Goal: Task Accomplishment & Management: Manage account settings

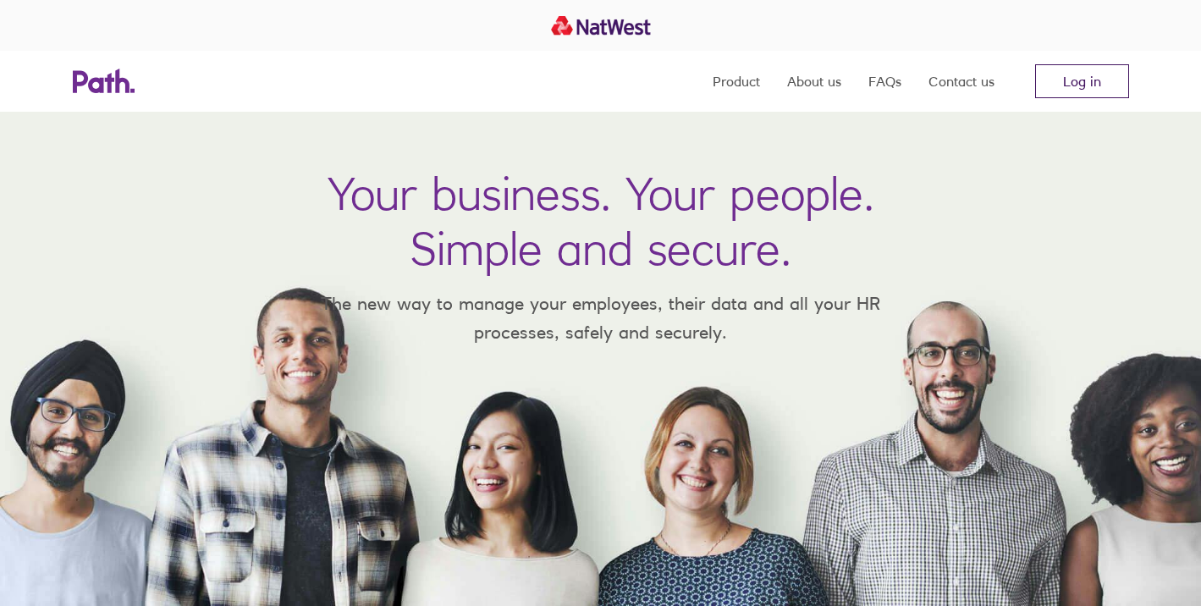
click at [1071, 87] on link "Log in" at bounding box center [1082, 81] width 94 height 34
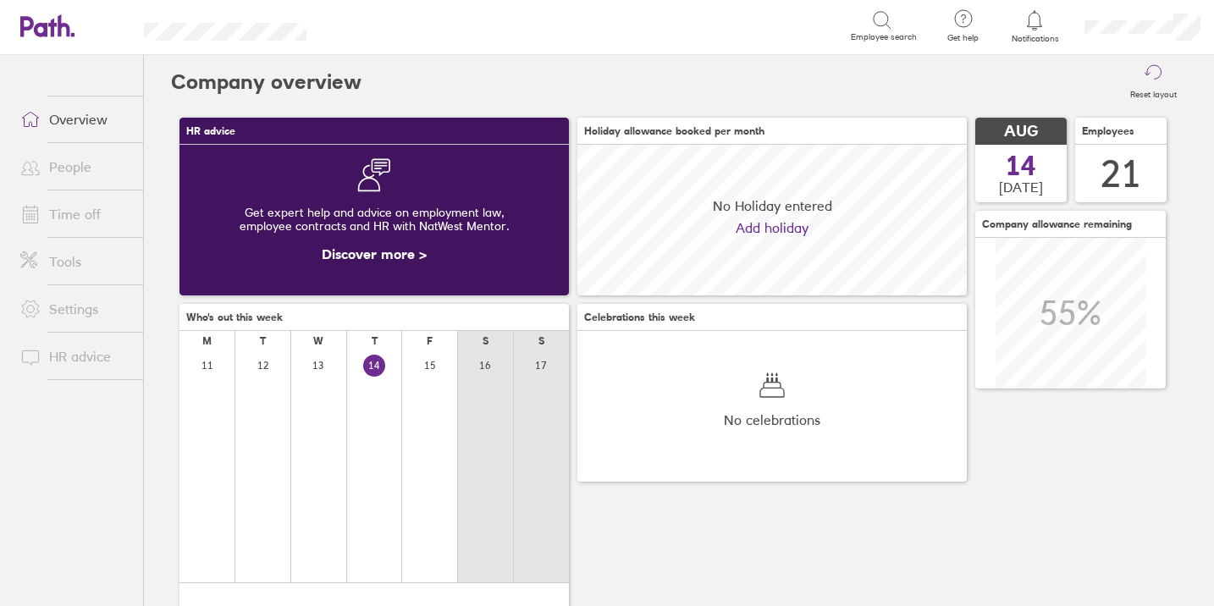
scroll to position [151, 389]
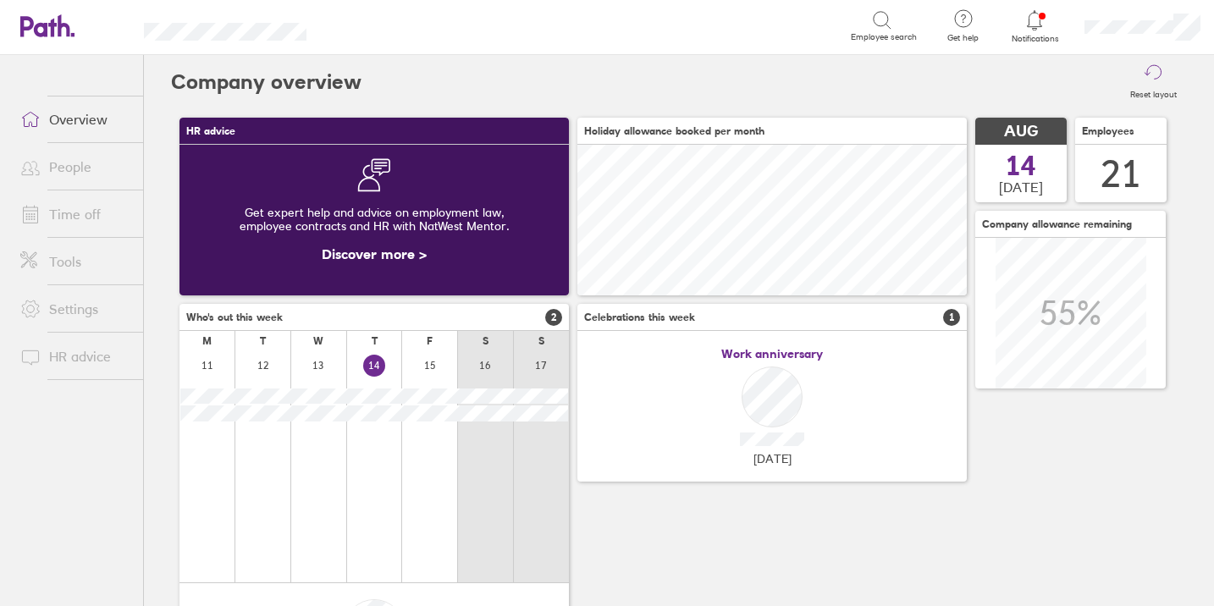
click at [82, 307] on link "Settings" at bounding box center [75, 309] width 136 height 34
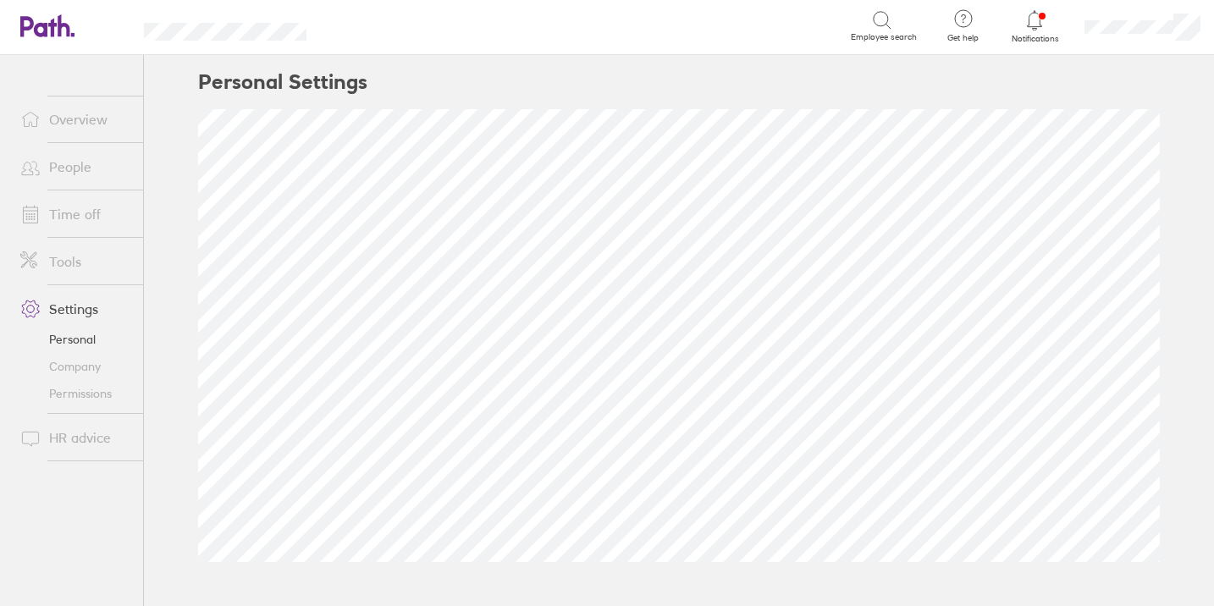
click at [74, 267] on link "Tools" at bounding box center [75, 262] width 136 height 34
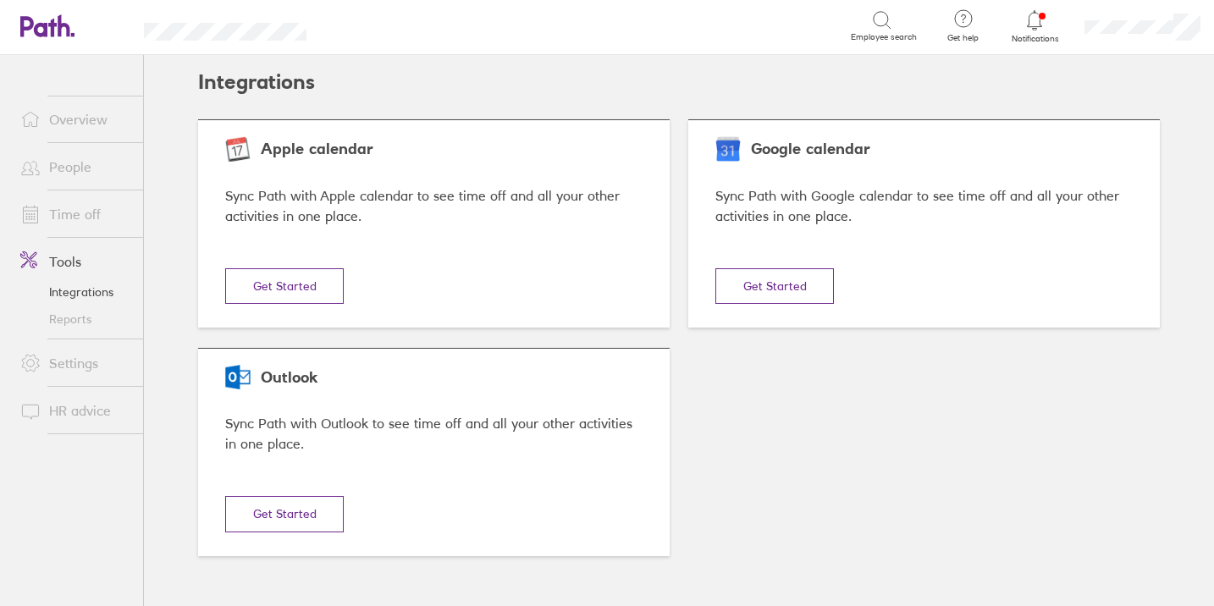
click at [61, 171] on link "People" at bounding box center [75, 167] width 136 height 34
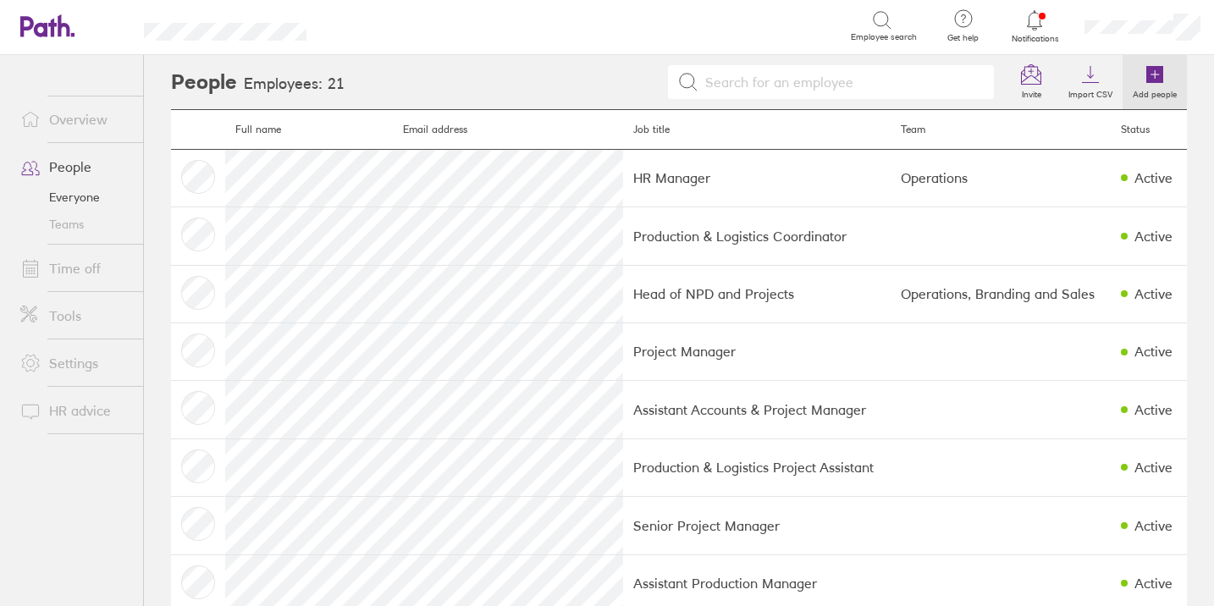
click at [1153, 74] on link "Add people" at bounding box center [1154, 82] width 64 height 54
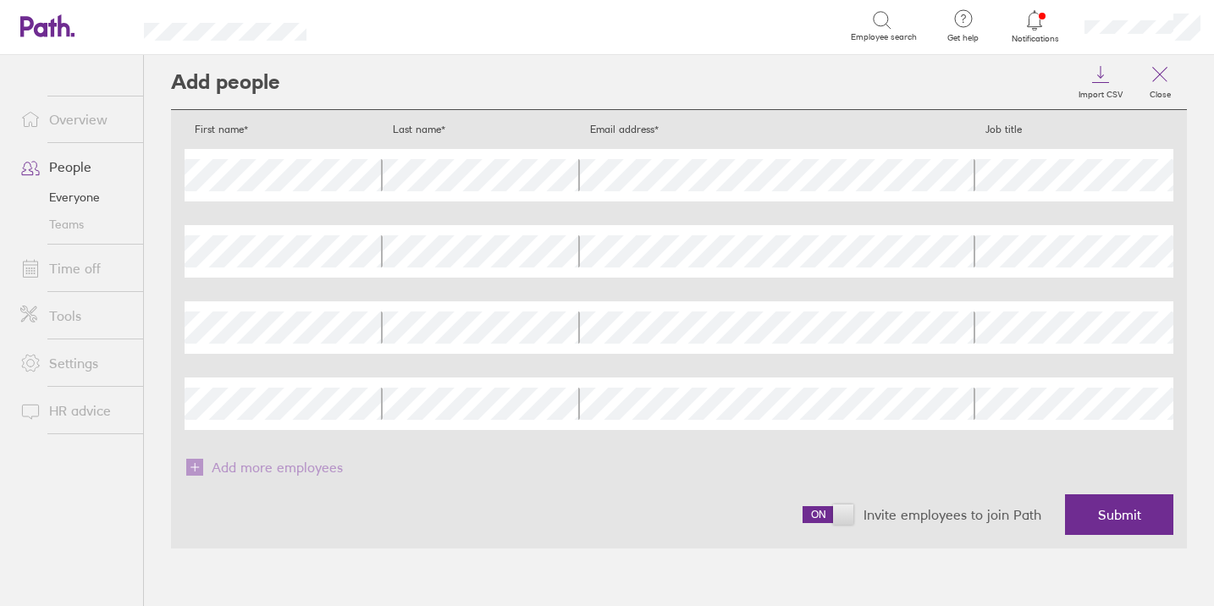
click at [74, 130] on link "Overview" at bounding box center [75, 119] width 136 height 34
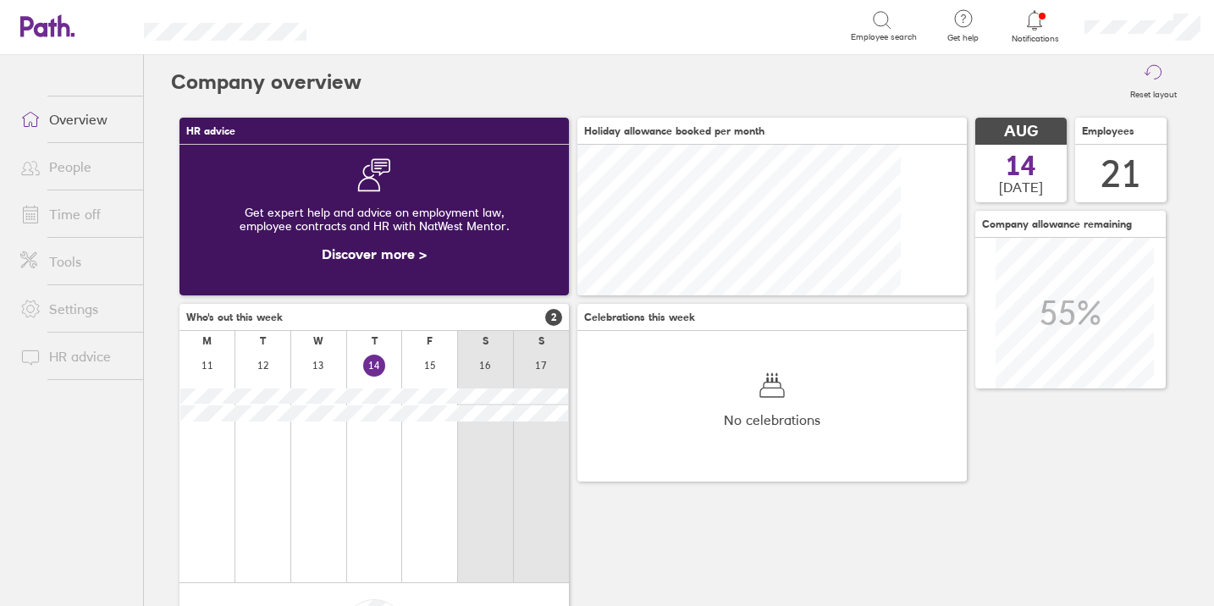
click at [53, 167] on link "People" at bounding box center [75, 167] width 136 height 34
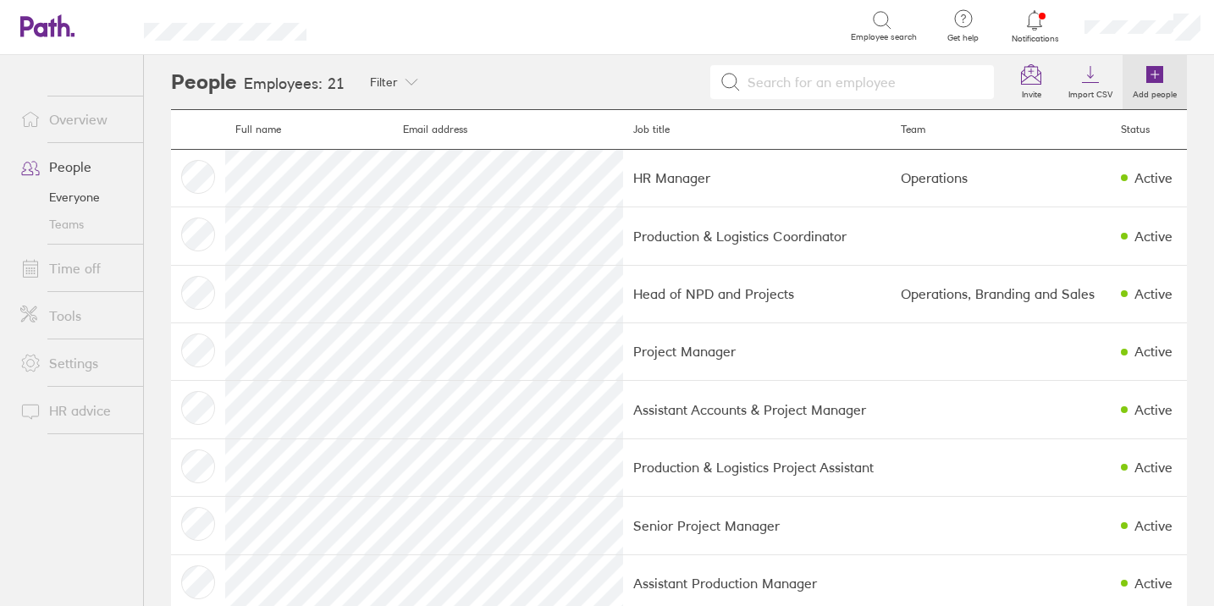
click at [1151, 74] on icon at bounding box center [1155, 74] width 8 height 0
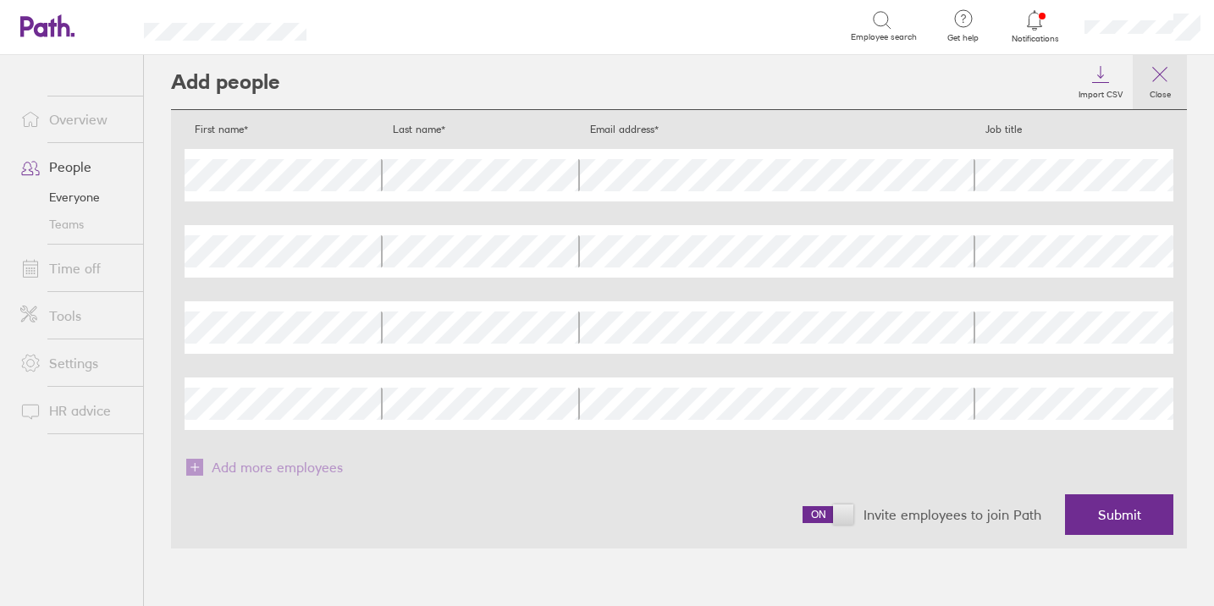
click at [1155, 80] on icon at bounding box center [1160, 75] width 14 height 14
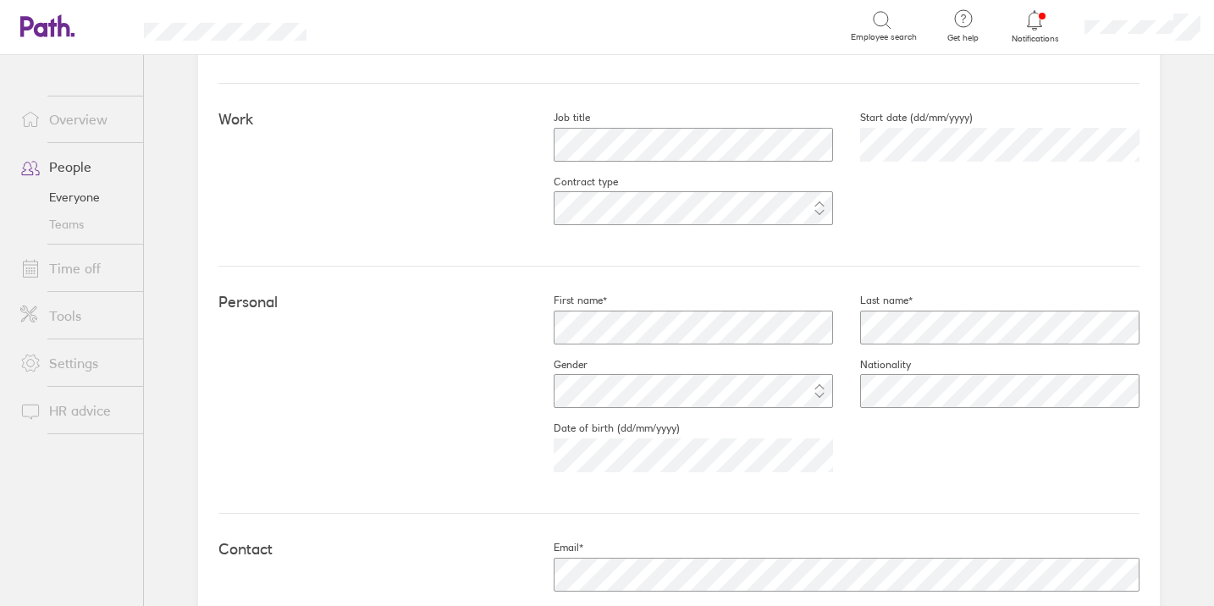
scroll to position [400, 0]
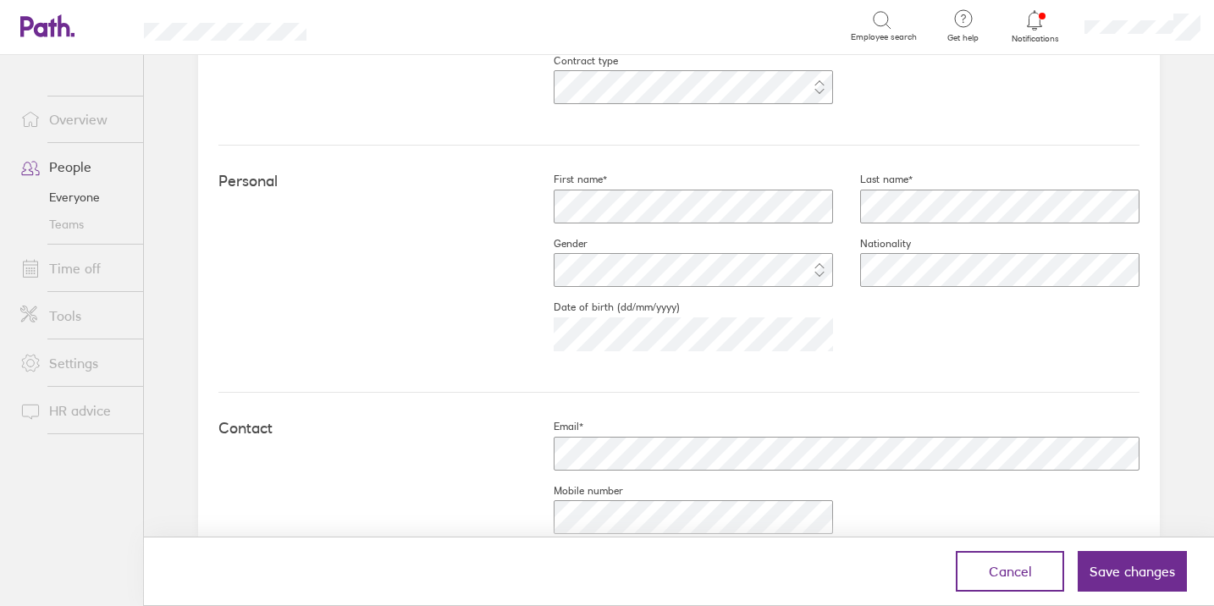
drag, startPoint x: 1127, startPoint y: 580, endPoint x: 1149, endPoint y: 580, distance: 21.2
click at [1127, 580] on button "Save changes" at bounding box center [1132, 571] width 109 height 41
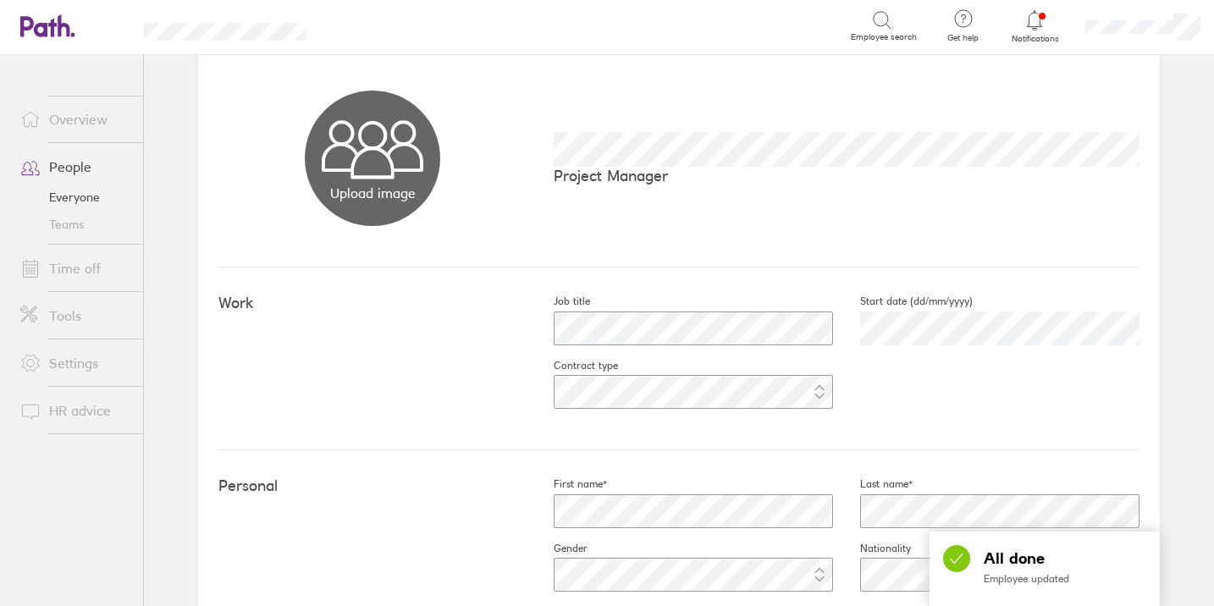
scroll to position [0, 0]
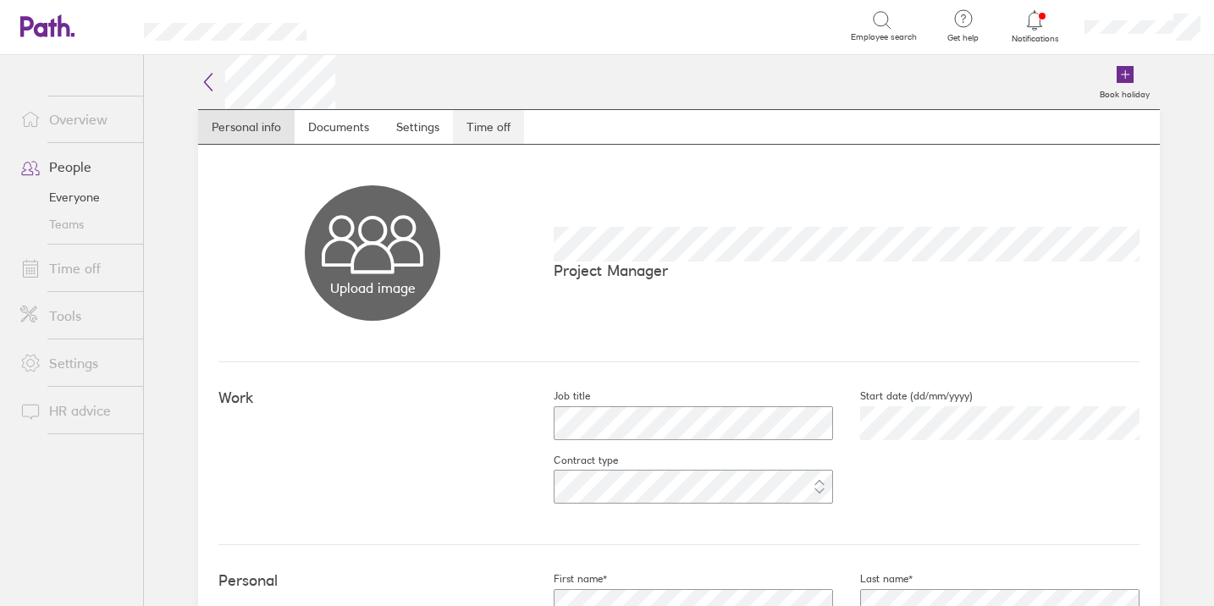
click at [477, 133] on link "Time off" at bounding box center [488, 127] width 71 height 34
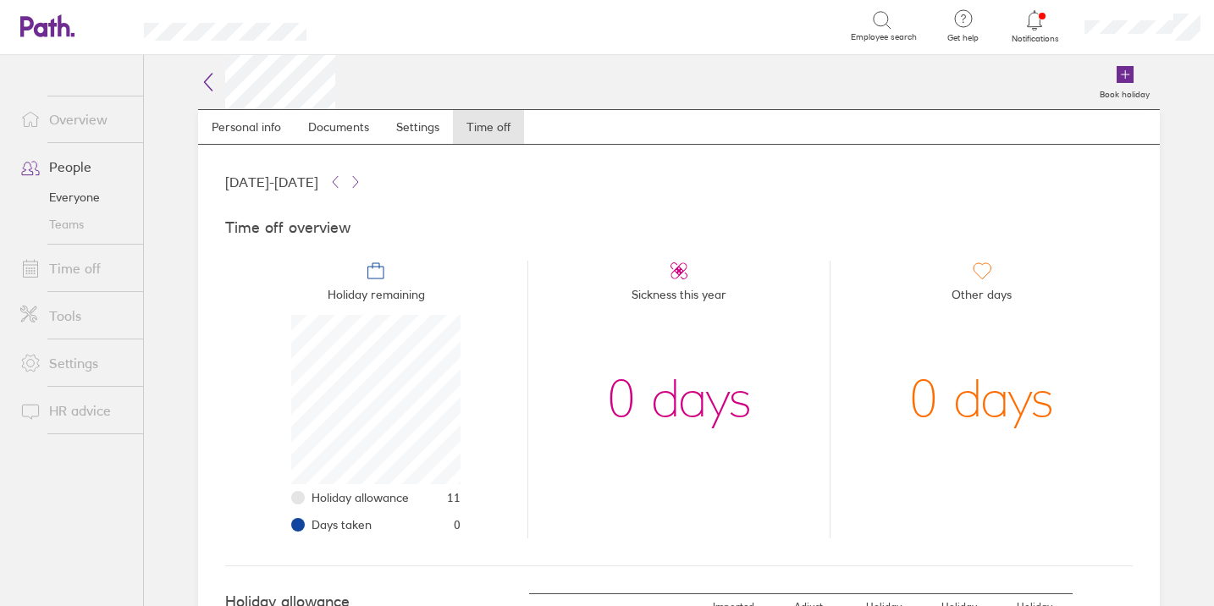
scroll to position [169, 169]
click at [417, 135] on link "Settings" at bounding box center [418, 127] width 70 height 34
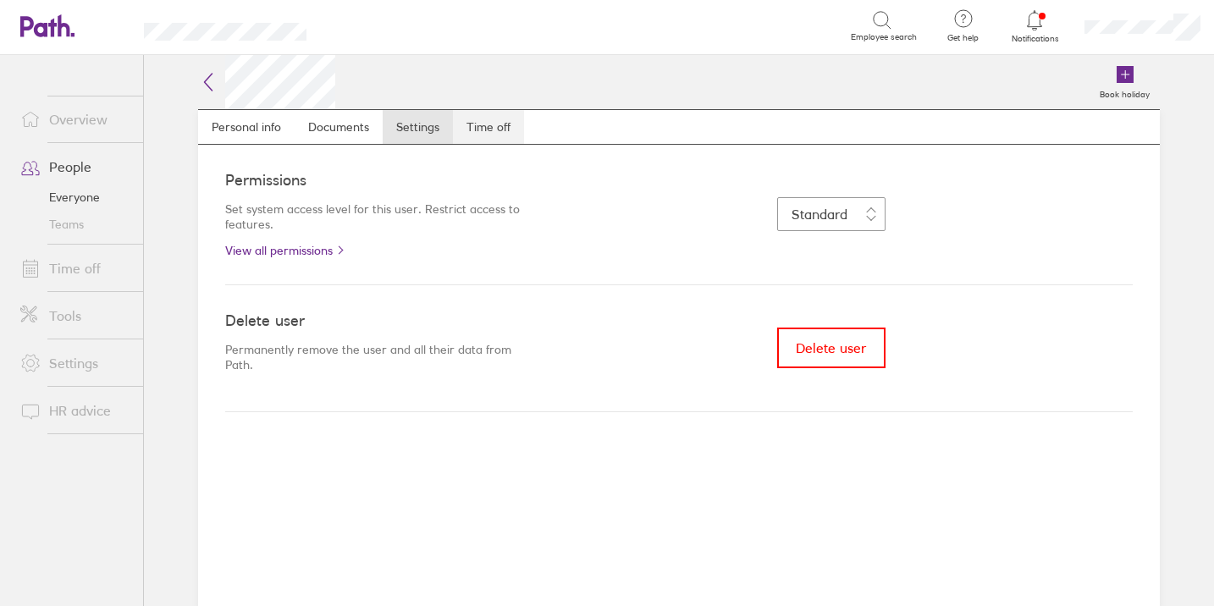
click at [487, 125] on link "Time off" at bounding box center [488, 127] width 71 height 34
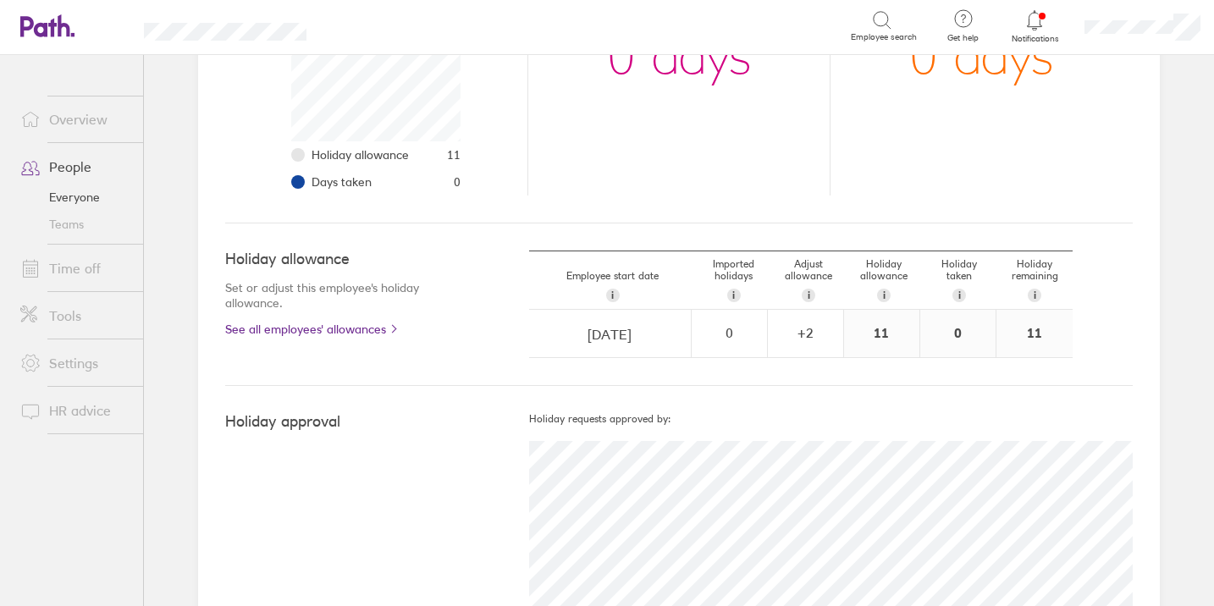
scroll to position [356, 0]
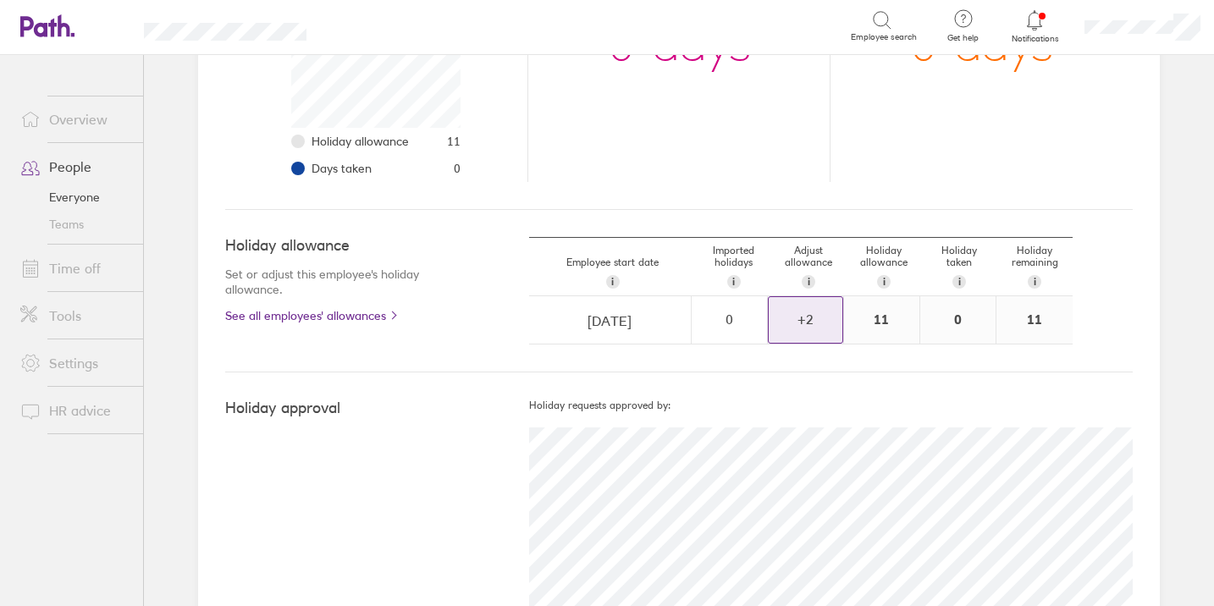
click at [800, 327] on div "+ 2" at bounding box center [806, 318] width 74 height 15
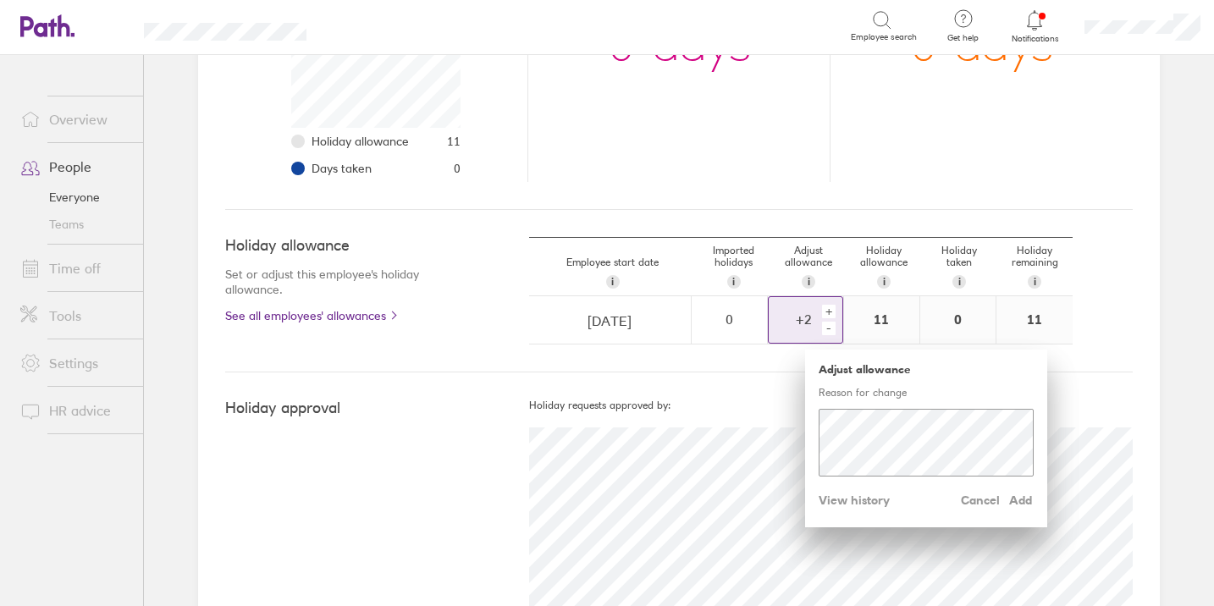
click at [823, 330] on div "-" at bounding box center [829, 329] width 14 height 14
click at [823, 311] on div "+" at bounding box center [829, 312] width 14 height 14
click at [978, 487] on span "Cancel" at bounding box center [980, 500] width 39 height 27
